Goal: Go to known website: Access a specific website the user already knows

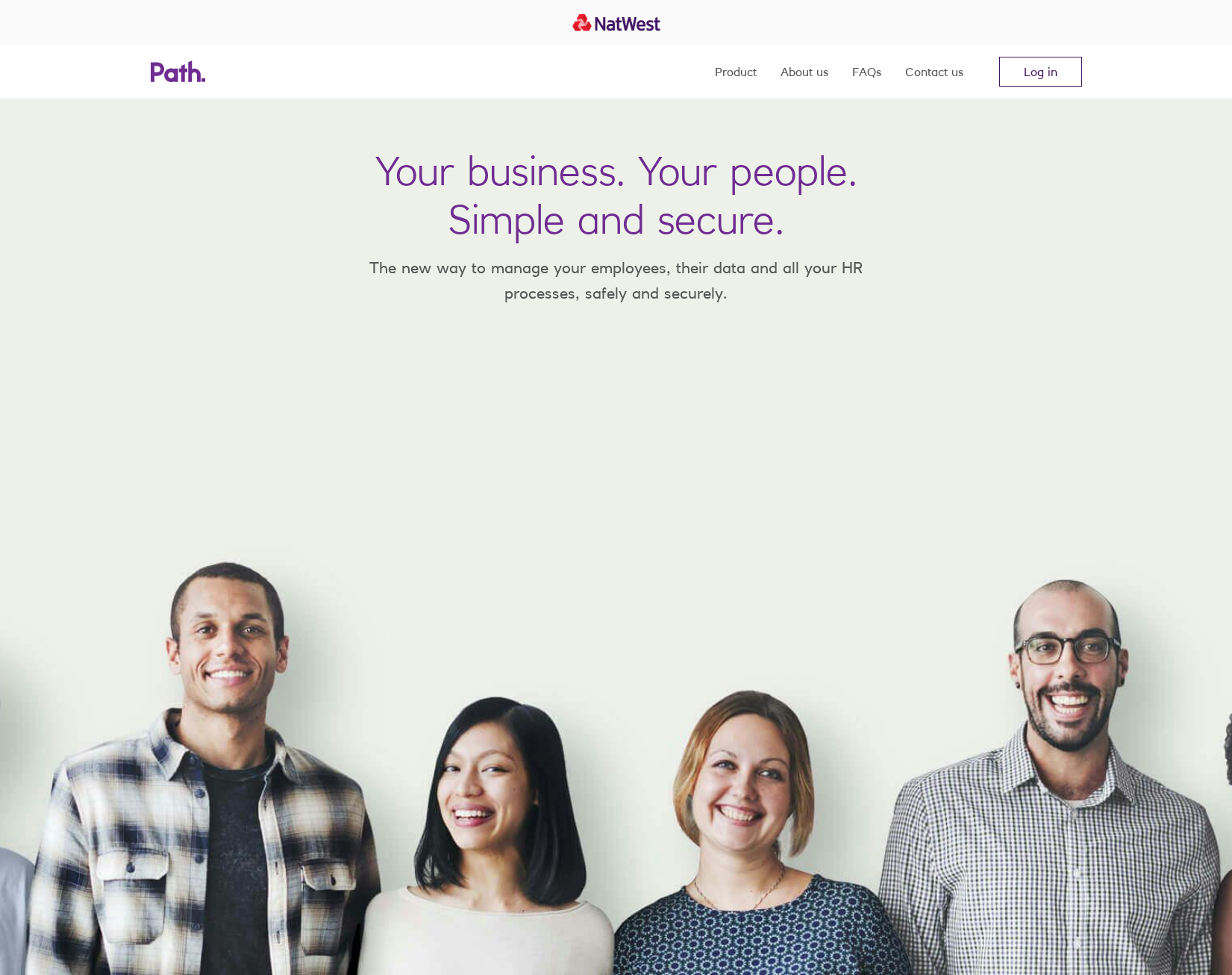
click at [1027, 79] on link "Log in" at bounding box center [1041, 71] width 83 height 30
